Goal: Task Accomplishment & Management: Use online tool/utility

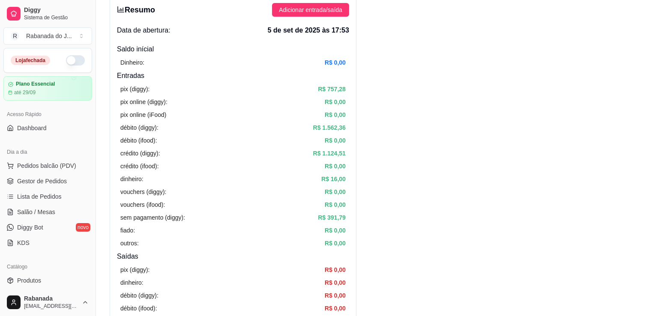
scroll to position [86, 0]
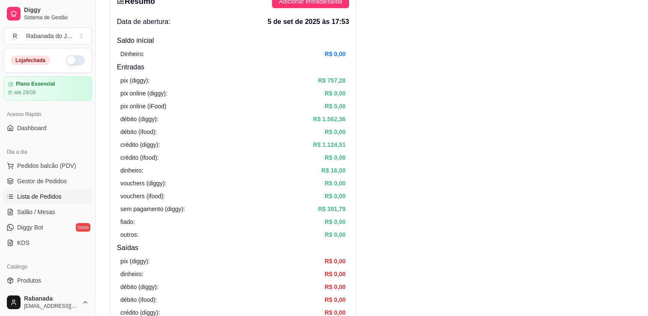
click at [56, 197] on span "Lista de Pedidos" at bounding box center [39, 196] width 45 height 9
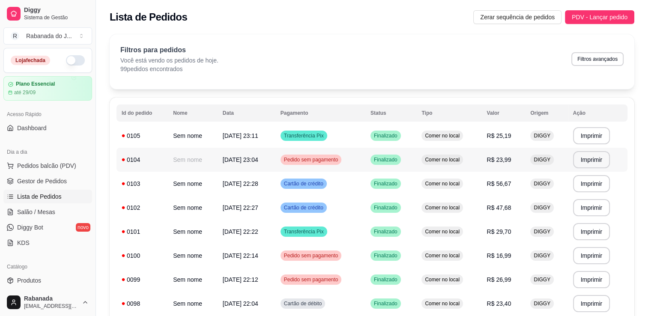
click at [300, 158] on span "Pedido sem pagamento" at bounding box center [311, 159] width 58 height 7
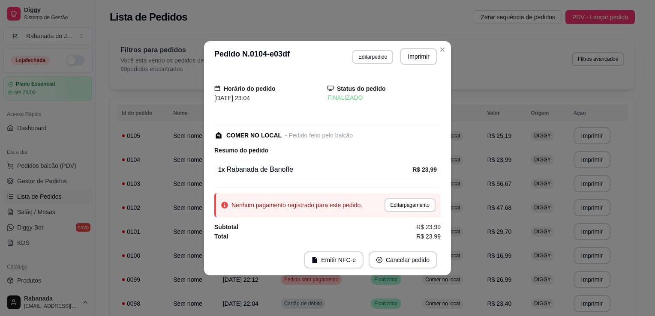
click at [440, 193] on div "Horário do pedido 05/09/2025 23:04 Status do pedido FINALIZADO COMER NO LOCAL -…" at bounding box center [327, 158] width 247 height 173
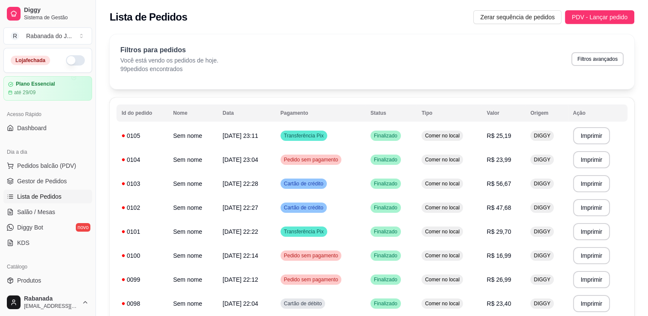
scroll to position [211, 0]
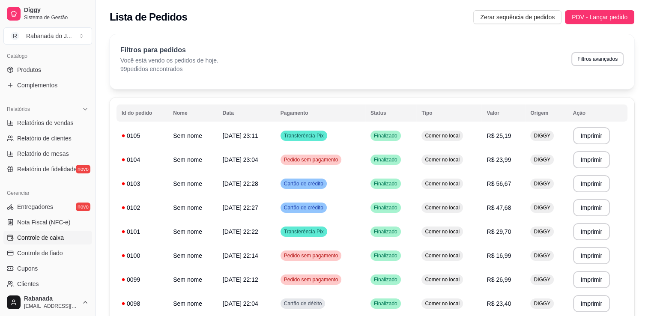
click at [62, 241] on span "Controle de caixa" at bounding box center [40, 237] width 47 height 9
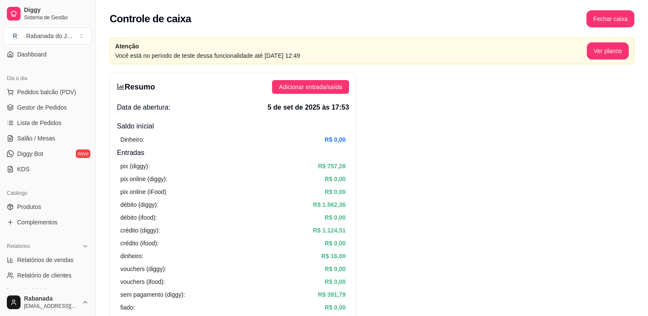
scroll to position [74, 0]
click at [61, 120] on link "Lista de Pedidos" at bounding box center [47, 123] width 89 height 14
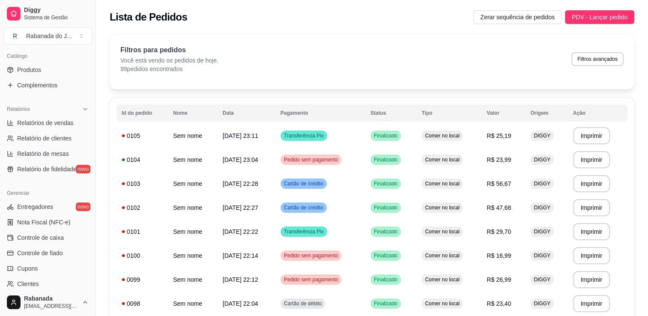
scroll to position [228, 0]
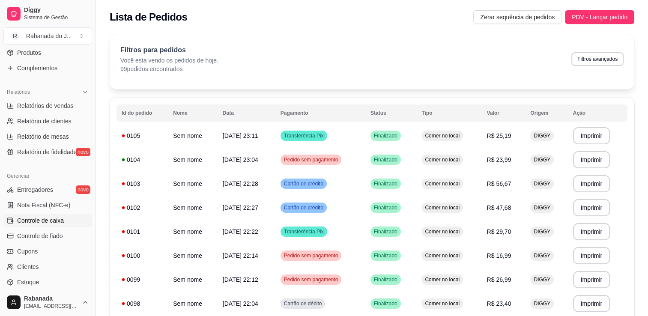
click at [55, 218] on span "Controle de caixa" at bounding box center [40, 220] width 47 height 9
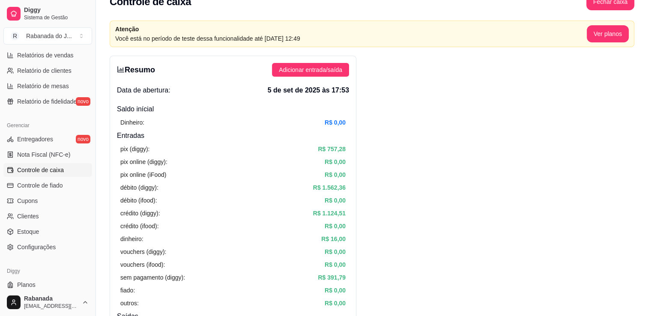
scroll to position [279, 0]
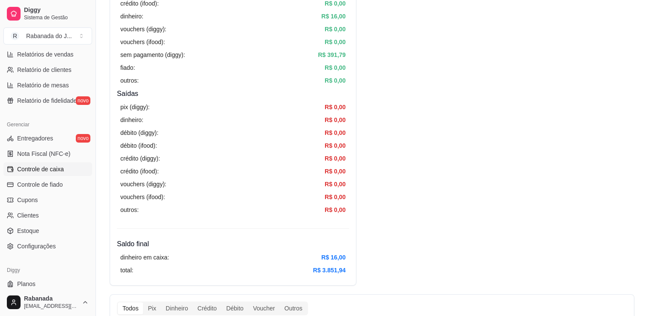
scroll to position [0, 0]
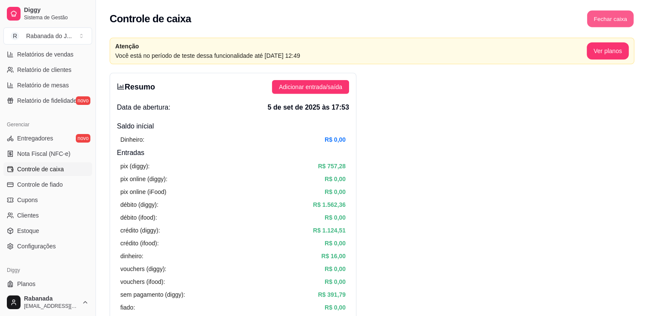
click at [619, 18] on button "Fechar caixa" at bounding box center [610, 19] width 47 height 17
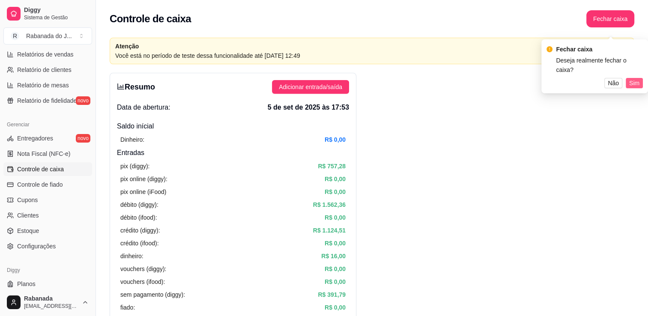
click at [641, 78] on button "Sim" at bounding box center [634, 83] width 17 height 10
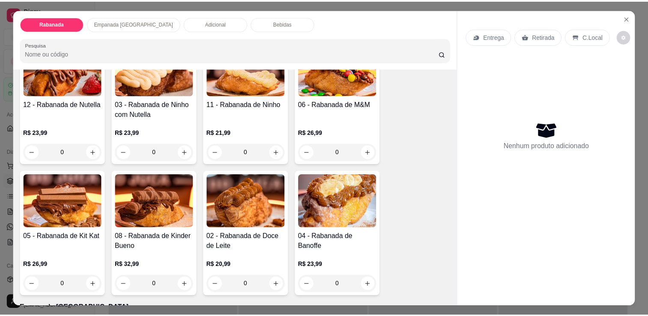
scroll to position [223, 0]
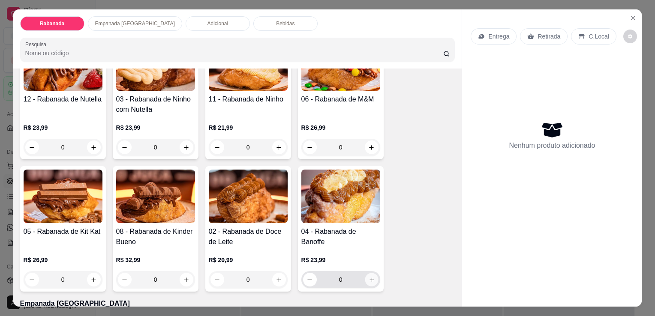
click at [370, 278] on icon "increase-product-quantity" at bounding box center [371, 280] width 6 height 6
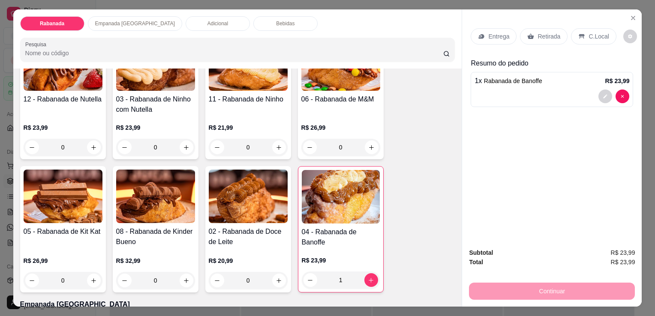
click at [595, 32] on p "C.Local" at bounding box center [598, 36] width 20 height 9
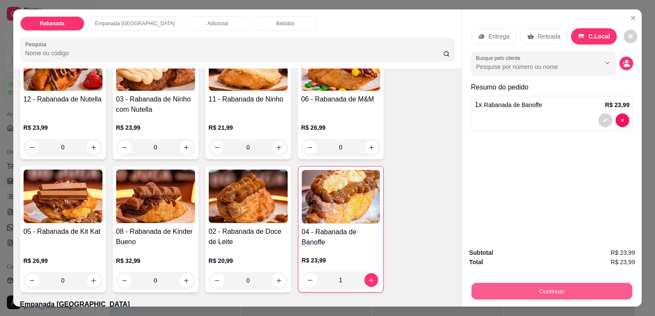
click at [586, 281] on div "Continuar" at bounding box center [552, 290] width 166 height 19
click at [549, 290] on button "Continuar" at bounding box center [551, 291] width 161 height 17
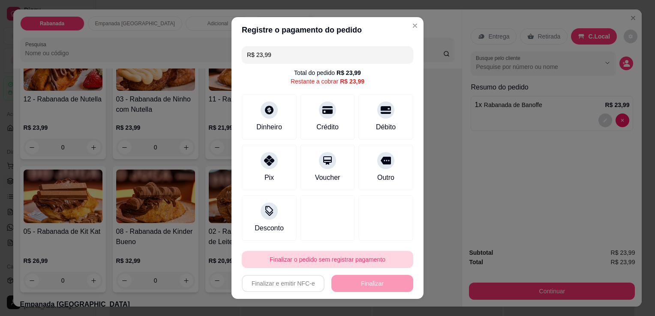
click at [320, 255] on button "Finalizar o pedido sem registrar pagamento" at bounding box center [327, 259] width 171 height 17
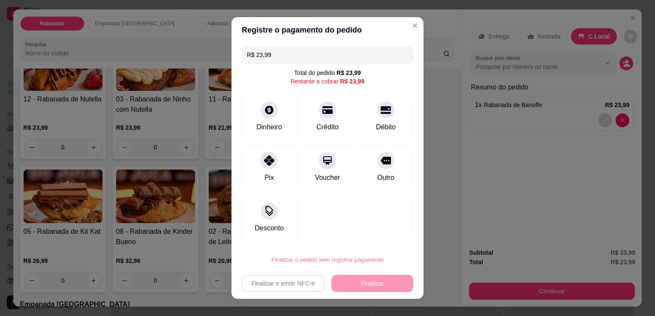
click at [379, 234] on button "Confirmar" at bounding box center [376, 235] width 30 height 13
type input "0"
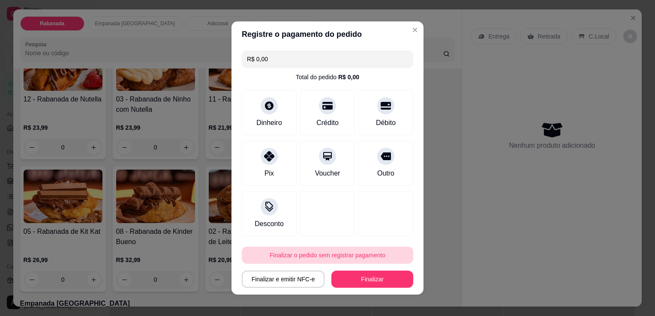
type input "R$ 0,00"
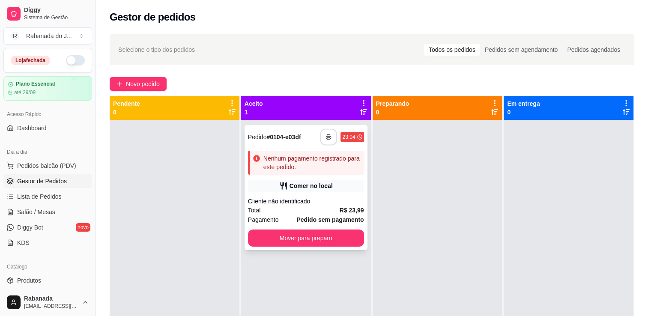
click at [324, 141] on button "button" at bounding box center [328, 137] width 17 height 17
click at [326, 233] on button "Mover para preparo" at bounding box center [306, 238] width 113 height 17
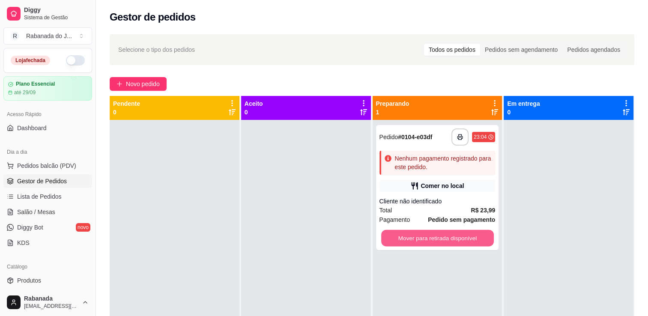
click at [414, 234] on button "Mover para retirada disponível" at bounding box center [437, 238] width 113 height 17
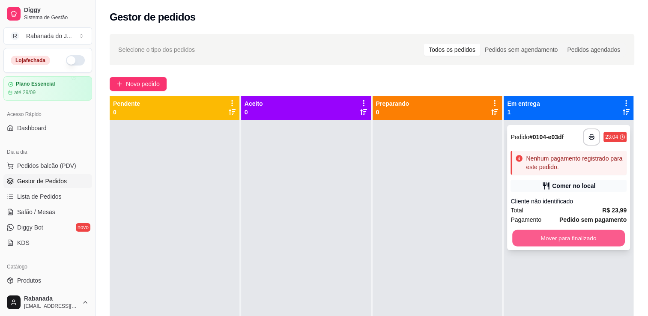
click at [536, 235] on button "Mover para finalizado" at bounding box center [568, 238] width 113 height 17
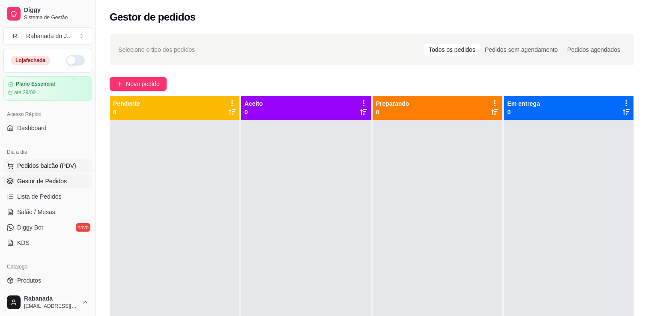
click at [65, 162] on span "Pedidos balcão (PDV)" at bounding box center [46, 165] width 59 height 9
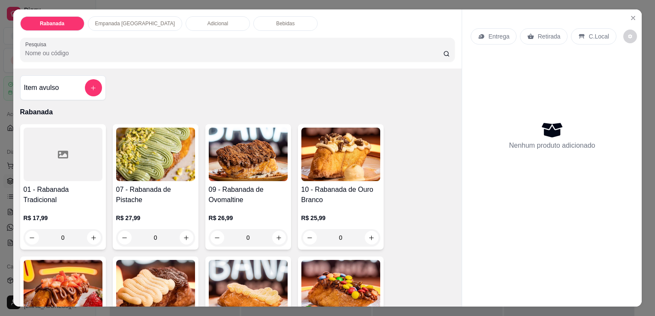
click at [261, 22] on div "Bebidas" at bounding box center [285, 23] width 64 height 15
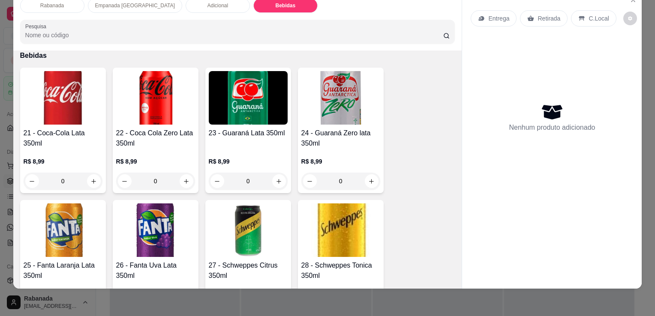
scroll to position [1059, 0]
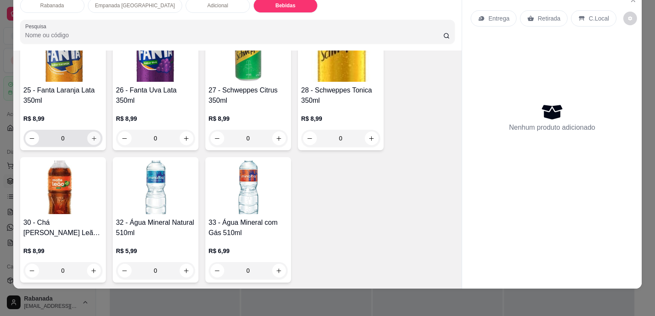
click at [90, 135] on icon "increase-product-quantity" at bounding box center [93, 138] width 6 height 6
type input "1"
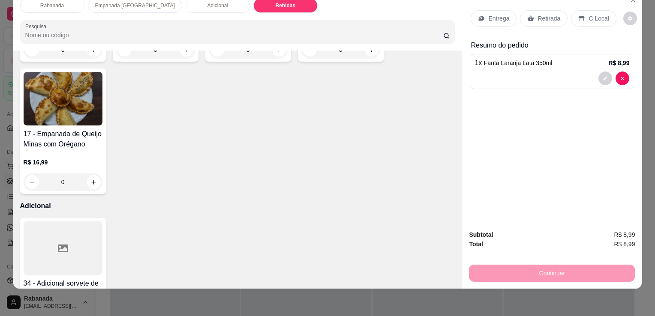
scroll to position [434, 0]
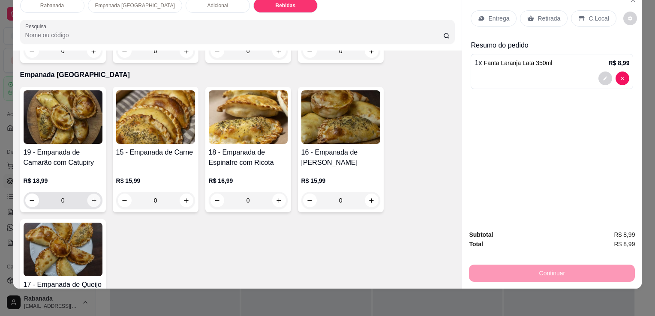
click at [94, 194] on button "increase-product-quantity" at bounding box center [93, 200] width 13 height 13
type input "1"
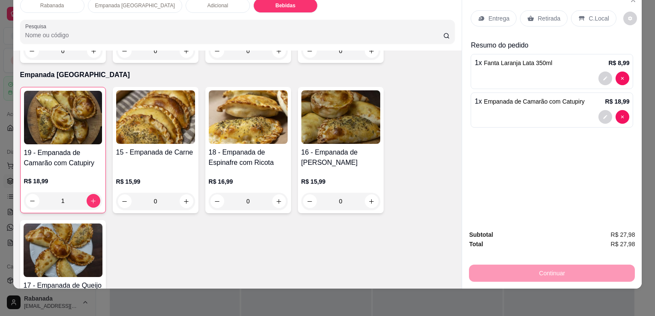
click at [588, 14] on p "C.Local" at bounding box center [598, 18] width 20 height 9
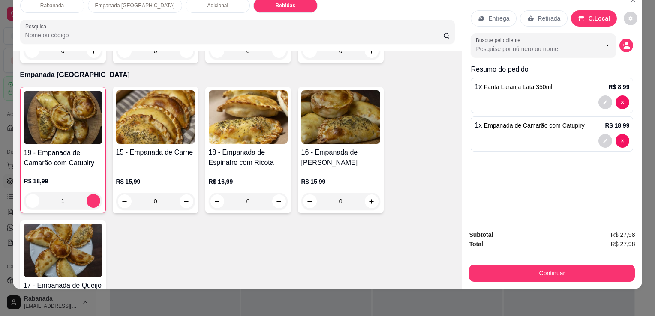
click at [572, 275] on div "Subtotal R$ 27,98 Total R$ 27,98 Continuar" at bounding box center [551, 256] width 179 height 66
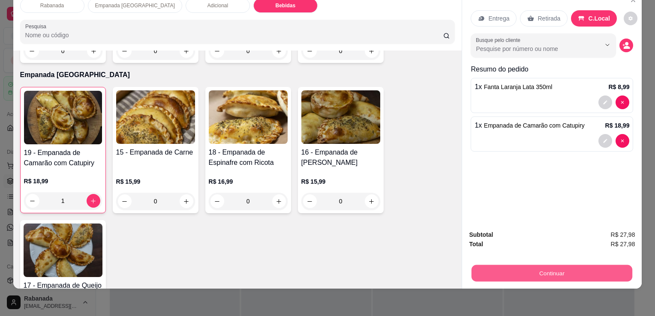
click at [570, 272] on button "Continuar" at bounding box center [551, 273] width 161 height 17
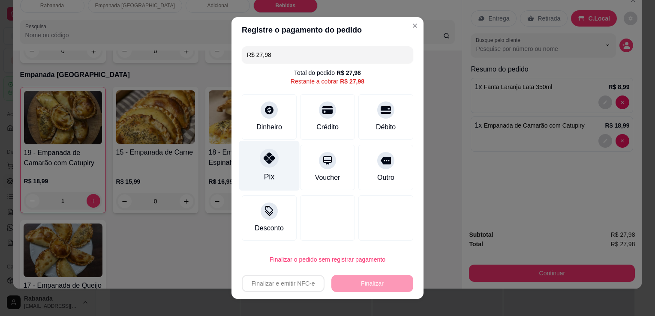
click at [282, 179] on div "Pix" at bounding box center [269, 166] width 60 height 50
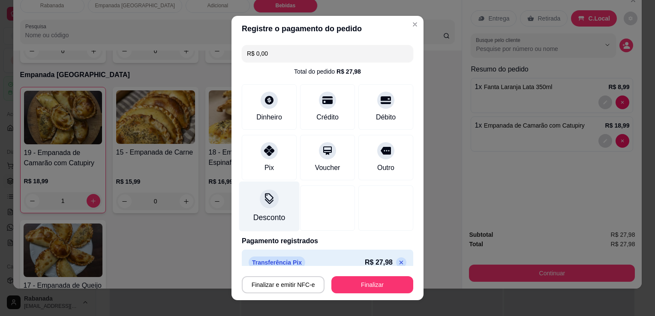
click at [272, 202] on div at bounding box center [269, 198] width 19 height 19
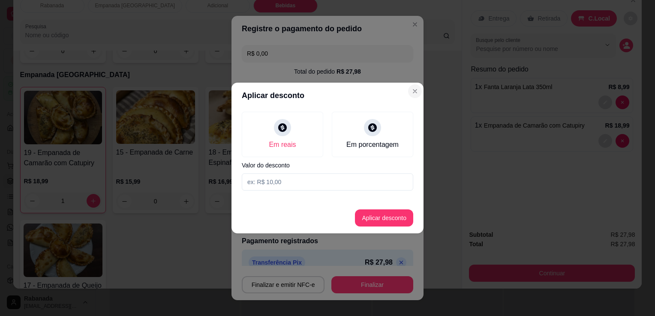
click at [399, 86] on section "Aplicar desconto Em reais Em porcentagem Valor do desconto Aplicar desconto" at bounding box center [327, 158] width 192 height 151
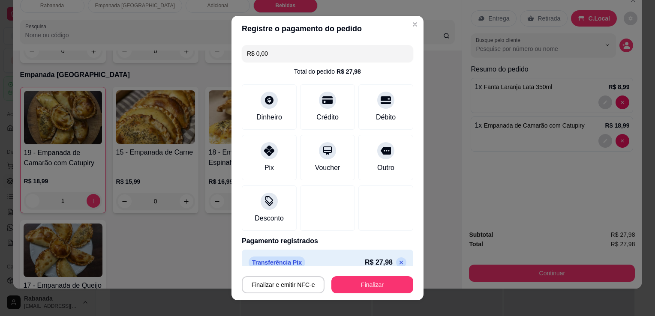
click at [398, 260] on icon at bounding box center [401, 262] width 7 height 7
type input "R$ 27,98"
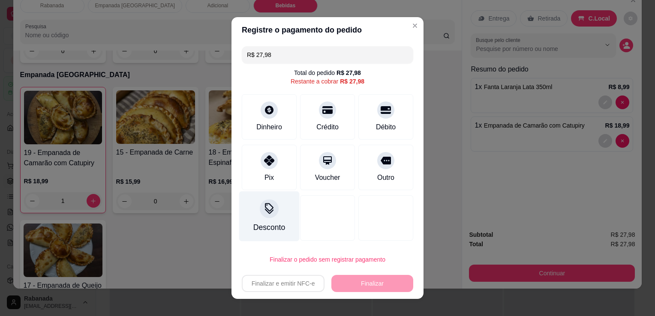
click at [256, 217] on div "Desconto" at bounding box center [269, 216] width 60 height 50
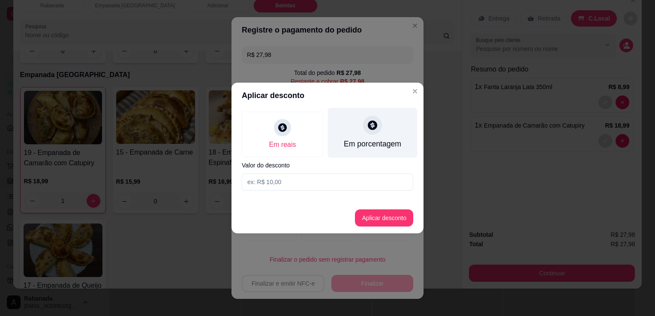
click at [371, 135] on div "Em porcentagem" at bounding box center [373, 133] width 90 height 50
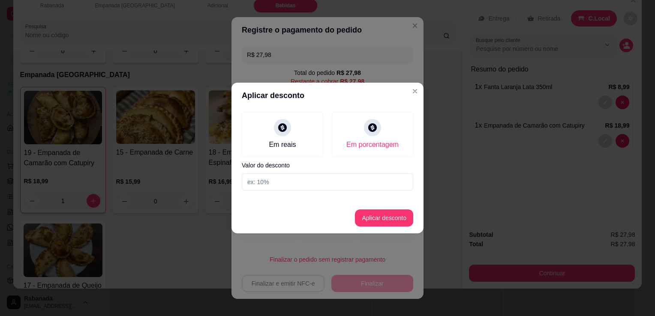
click at [356, 186] on input at bounding box center [327, 181] width 171 height 17
type input "10"
click at [386, 215] on button "Aplicar desconto" at bounding box center [384, 218] width 56 height 17
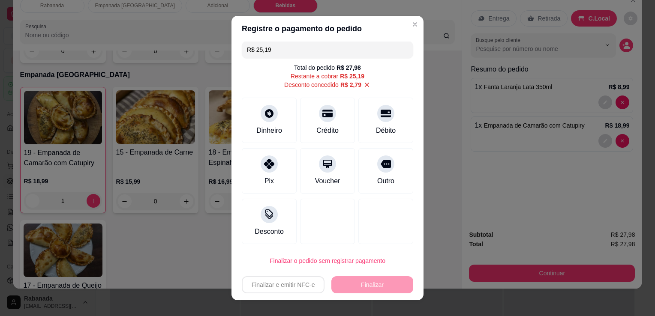
scroll to position [5, 0]
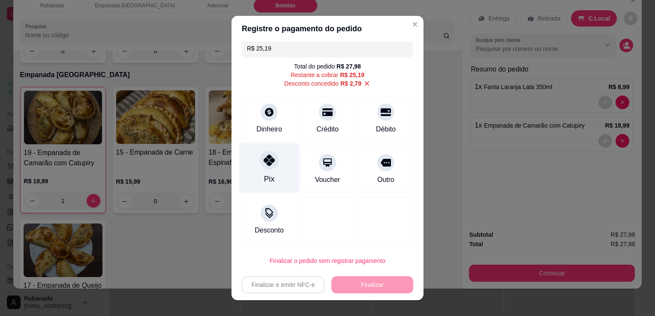
click at [265, 173] on div "Pix" at bounding box center [269, 178] width 10 height 11
type input "R$ 0,00"
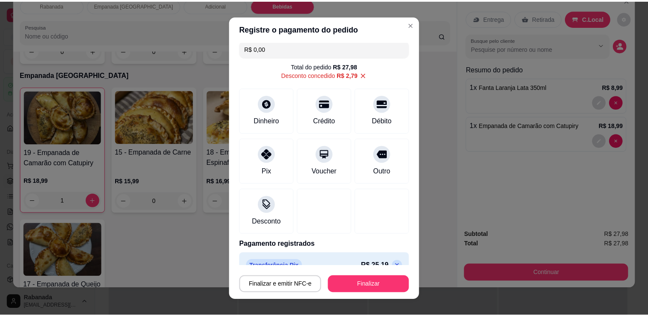
scroll to position [21, 0]
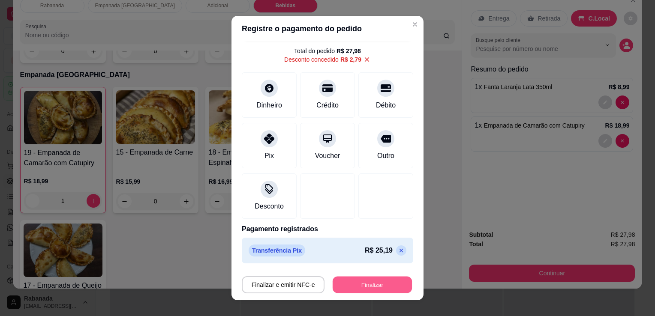
click at [394, 290] on button "Finalizar" at bounding box center [371, 285] width 79 height 17
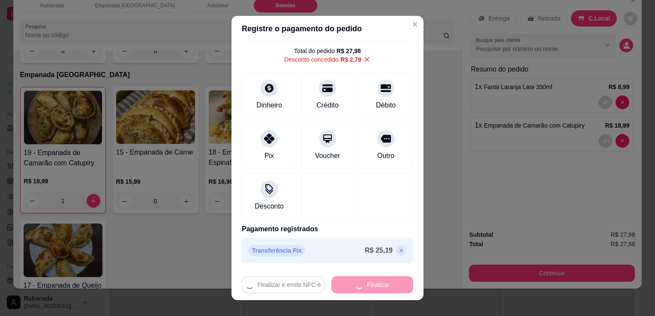
type input "0"
type input "-R$ 27,98"
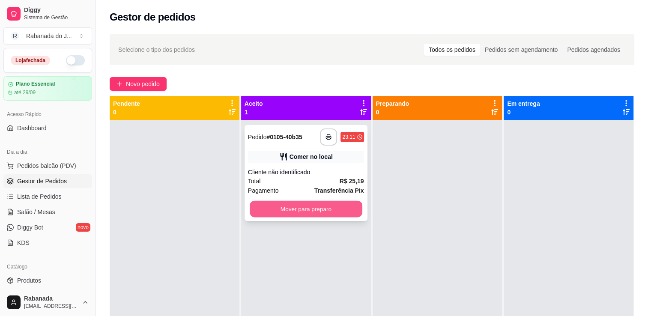
click at [314, 206] on button "Mover para preparo" at bounding box center [306, 209] width 113 height 17
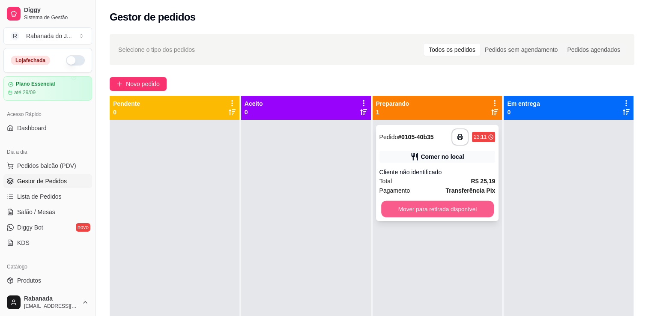
click at [404, 208] on button "Mover para retirada disponível" at bounding box center [437, 209] width 113 height 17
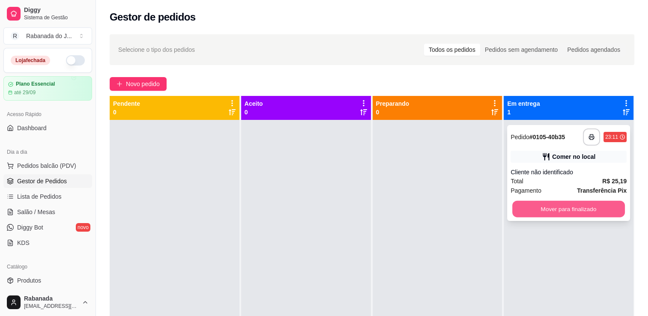
click at [518, 210] on button "Mover para finalizado" at bounding box center [568, 209] width 113 height 17
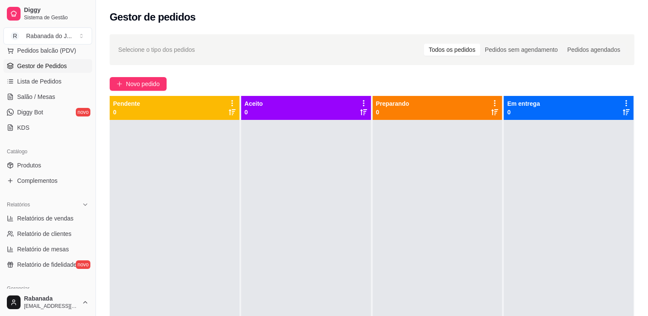
scroll to position [120, 0]
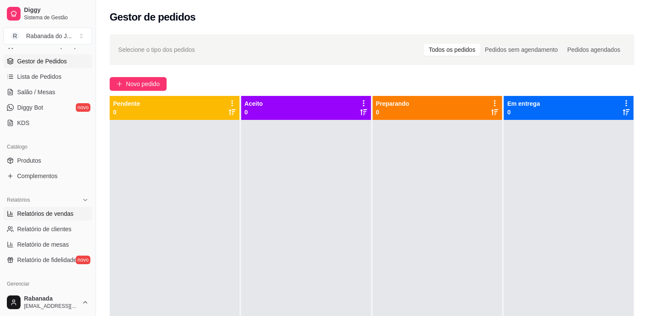
click at [63, 216] on span "Relatórios de vendas" at bounding box center [45, 213] width 57 height 9
select select "ALL"
select select "0"
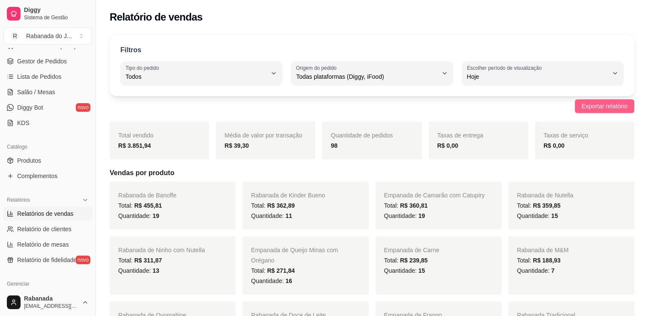
click at [605, 105] on span "Exportar relatório" at bounding box center [605, 106] width 46 height 9
click at [55, 76] on span "Lista de Pedidos" at bounding box center [39, 76] width 45 height 9
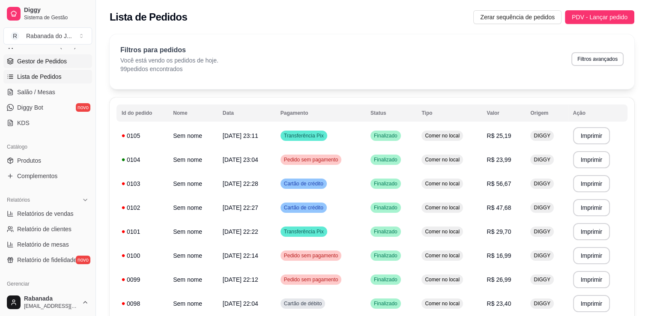
click at [39, 62] on span "Gestor de Pedidos" at bounding box center [42, 61] width 50 height 9
